Goal: Task Accomplishment & Management: Manage account settings

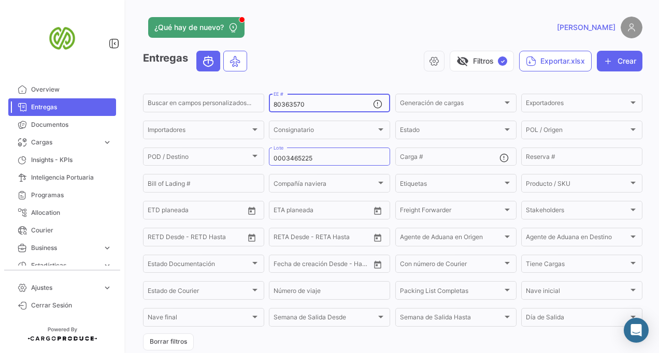
type input "80363570"
click at [295, 158] on div "0003465225 Lote" at bounding box center [330, 156] width 112 height 20
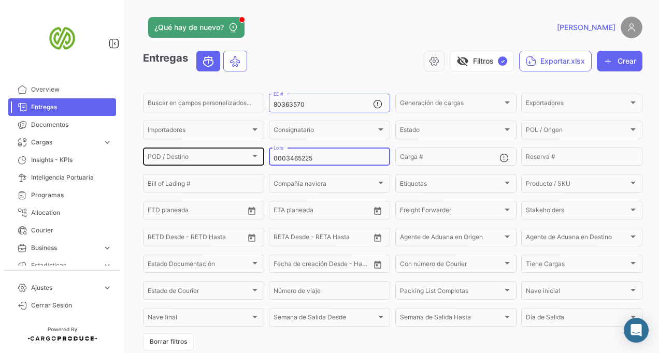
drag, startPoint x: 290, startPoint y: 159, endPoint x: 244, endPoint y: 159, distance: 46.6
click at [0, 0] on div "Buscar en [PERSON_NAME] personalizados... 80363570 EE # Generación [PERSON_NAME…" at bounding box center [0, 0] width 0 height 0
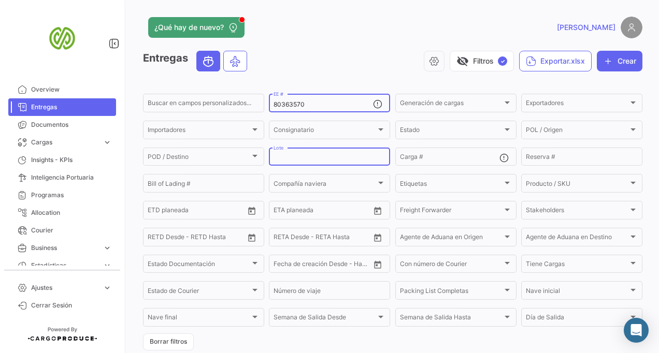
click at [308, 106] on input "80363570" at bounding box center [324, 104] width 100 height 7
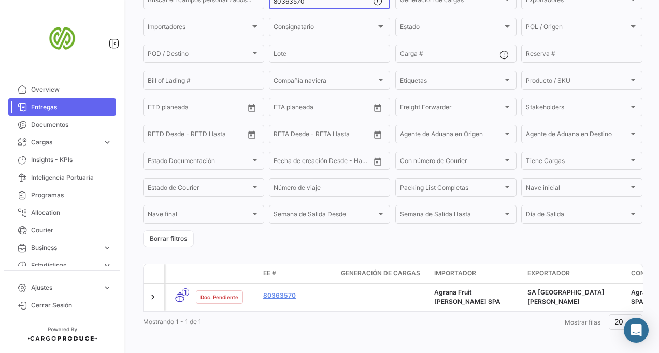
scroll to position [113, 0]
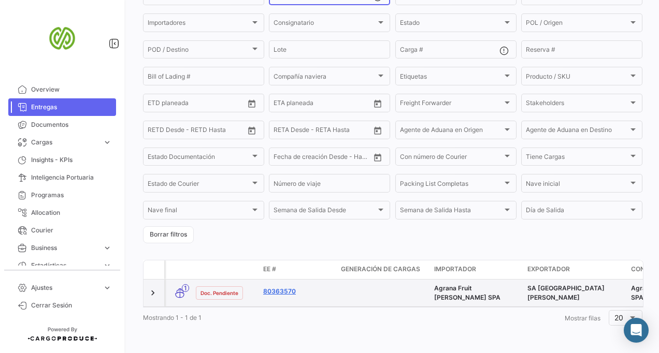
click at [279, 287] on link "80363570" at bounding box center [297, 291] width 69 height 9
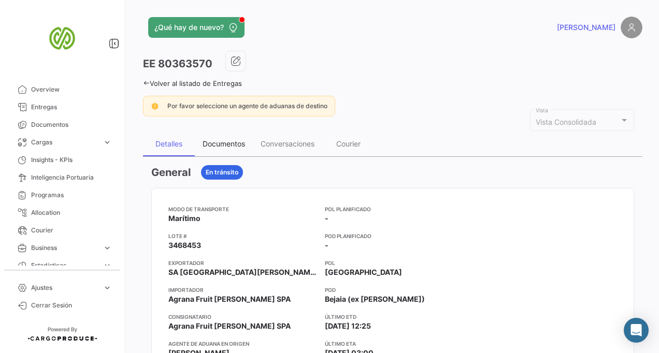
click at [227, 137] on div "Documentos" at bounding box center [224, 144] width 58 height 25
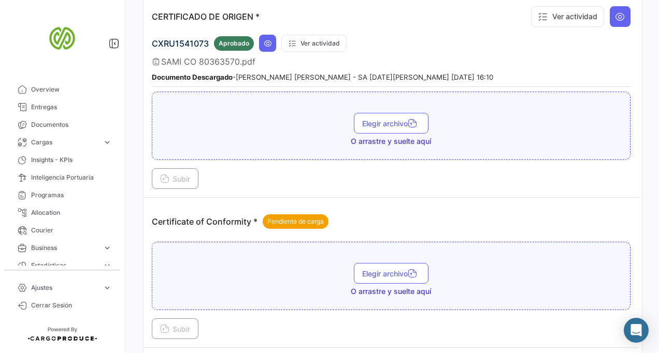
scroll to position [424, 0]
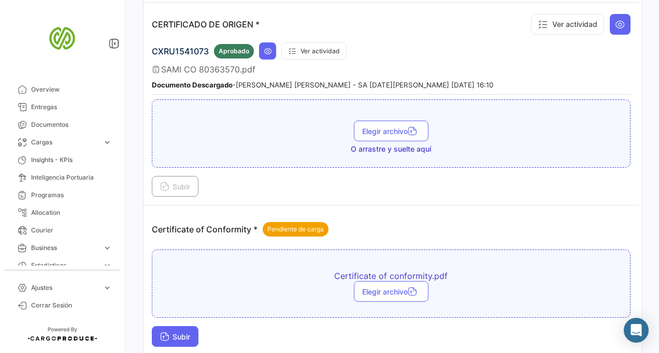
click at [180, 333] on span "Subir" at bounding box center [175, 337] width 30 height 9
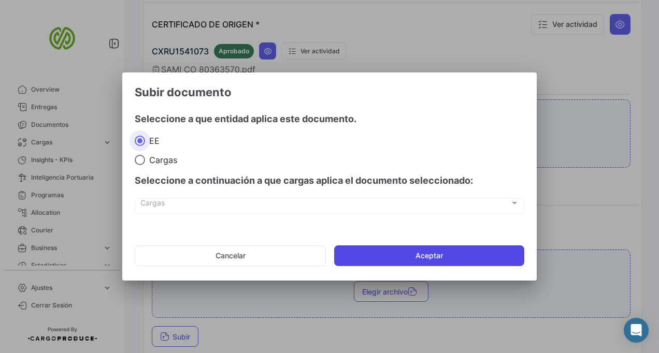
click at [406, 255] on button "Aceptar" at bounding box center [429, 256] width 190 height 21
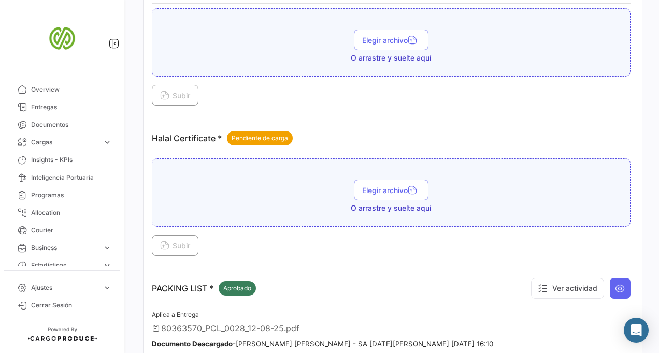
scroll to position [1121, 0]
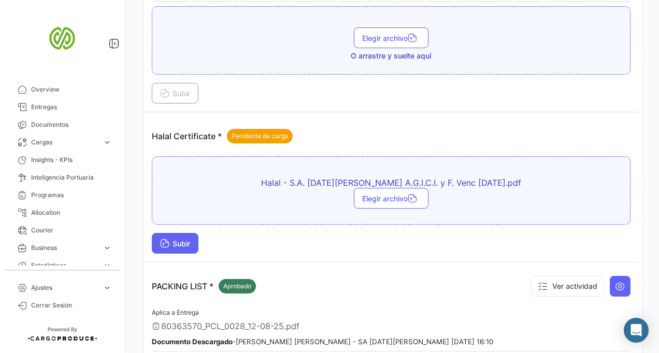
click at [186, 239] on span "Subir" at bounding box center [175, 243] width 30 height 9
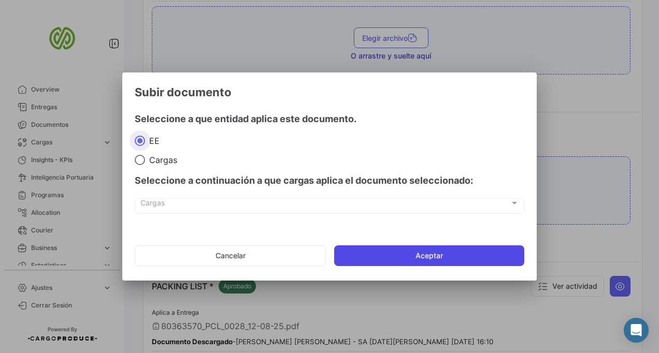
click at [403, 247] on button "Aceptar" at bounding box center [429, 256] width 190 height 21
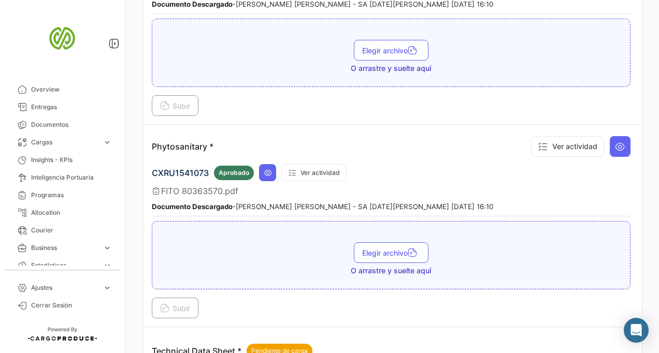
scroll to position [1682, 0]
